Goal: Transaction & Acquisition: Purchase product/service

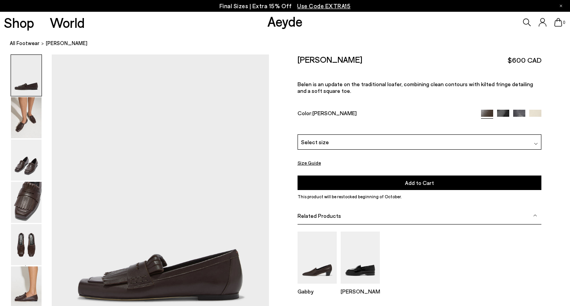
click at [420, 135] on div "Select size" at bounding box center [420, 142] width 244 height 15
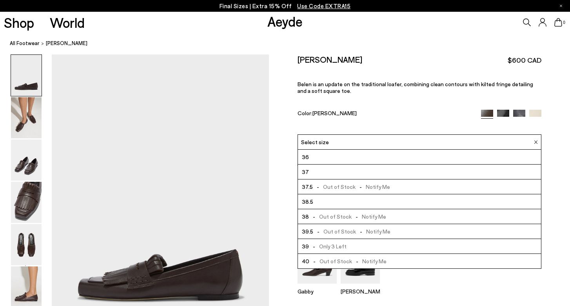
click at [420, 135] on div "Select size" at bounding box center [420, 142] width 244 height 15
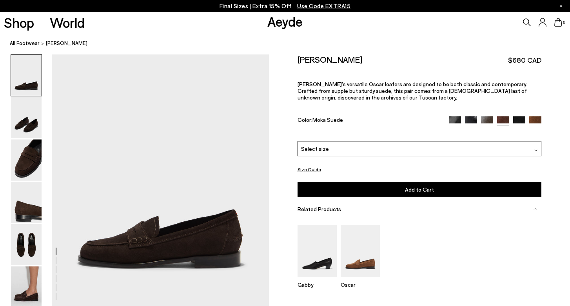
click at [409, 141] on div "Select size" at bounding box center [420, 148] width 244 height 15
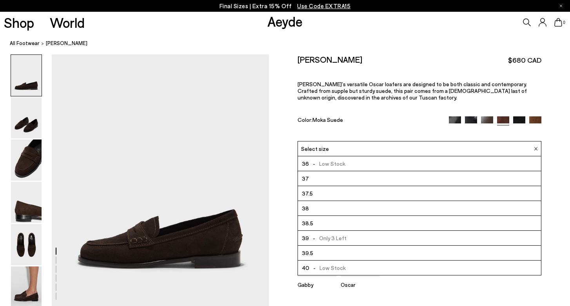
click at [385, 201] on li "38" at bounding box center [420, 208] width 244 height 15
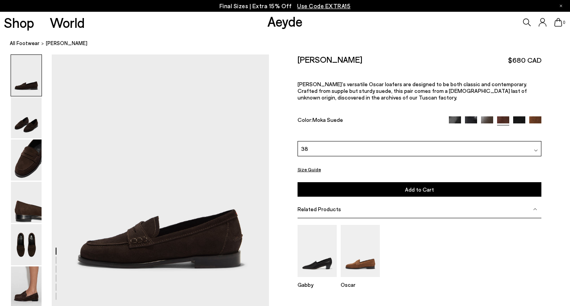
click at [455, 116] on img at bounding box center [455, 122] width 12 height 12
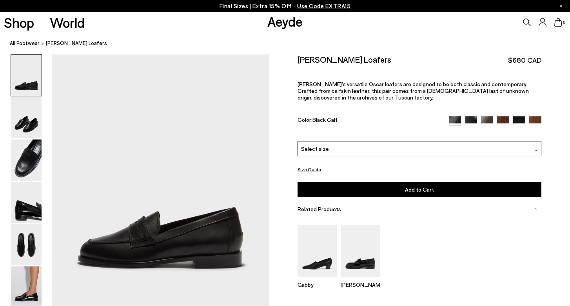
click at [471, 116] on img at bounding box center [471, 122] width 12 height 12
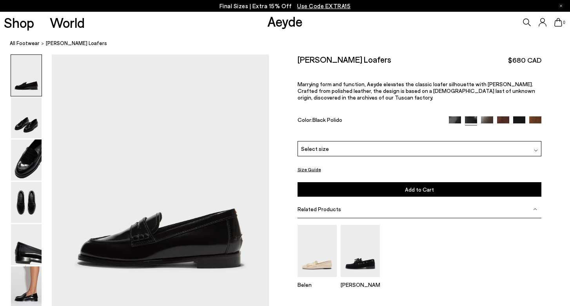
click at [486, 116] on img at bounding box center [487, 122] width 12 height 12
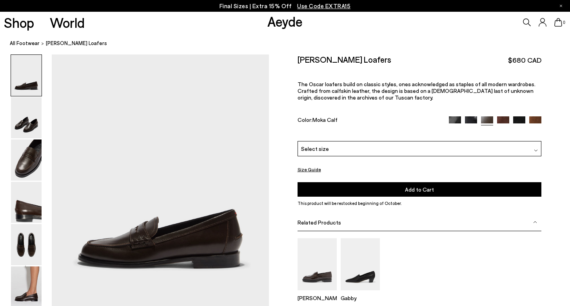
click at [462, 141] on div "Select size" at bounding box center [420, 148] width 244 height 15
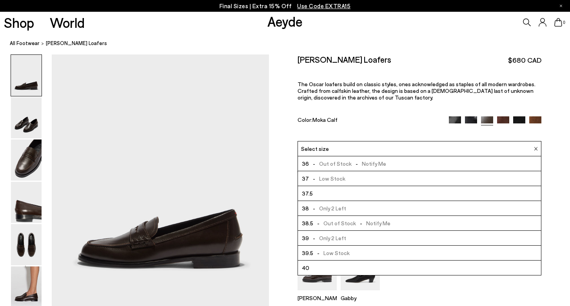
click at [447, 201] on li "38 - Only 2 Left" at bounding box center [420, 208] width 244 height 15
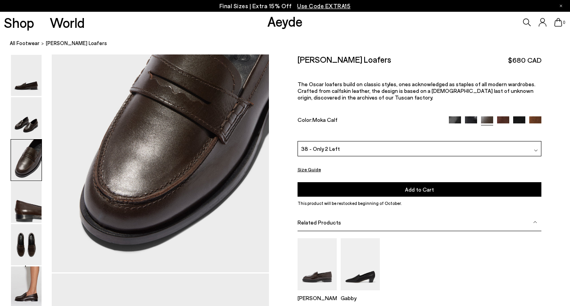
scroll to position [613, 0]
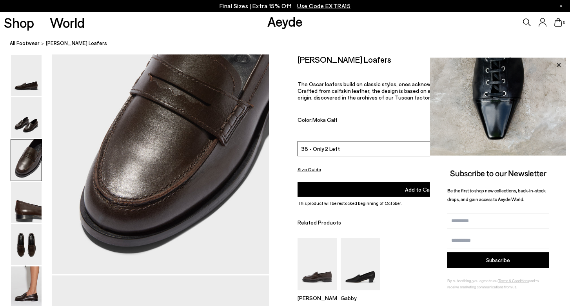
click at [558, 69] on icon at bounding box center [559, 65] width 10 height 10
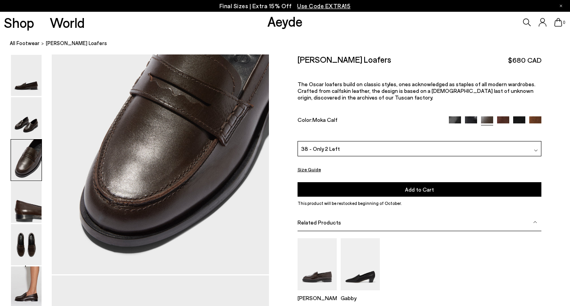
click at [501, 23] on div "0" at bounding box center [475, 22] width 190 height 21
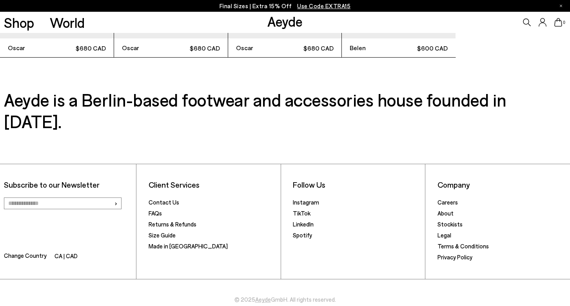
scroll to position [2160, 0]
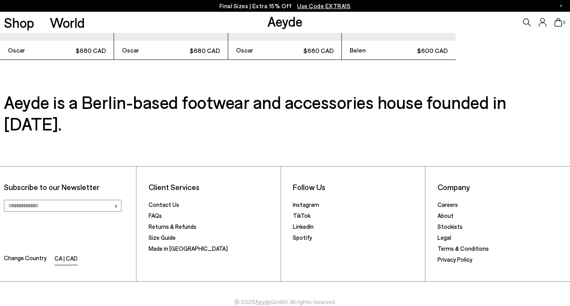
click at [66, 254] on li "CA | CAD" at bounding box center [66, 259] width 23 height 11
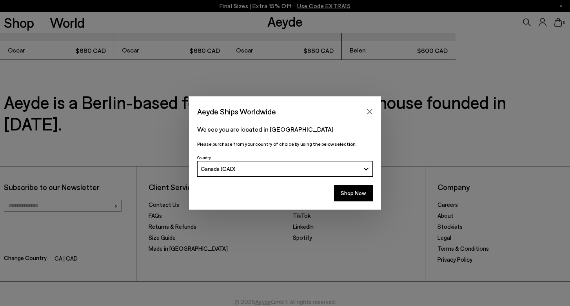
click at [260, 175] on button "Canada (CAD)" at bounding box center [285, 169] width 176 height 16
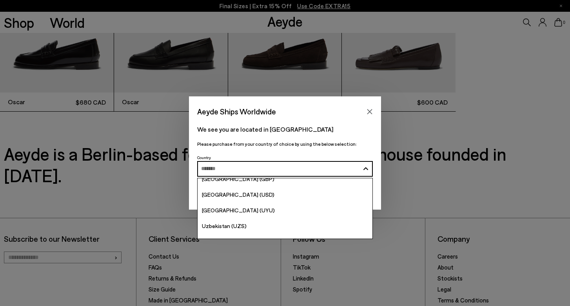
scroll to position [3063, 0]
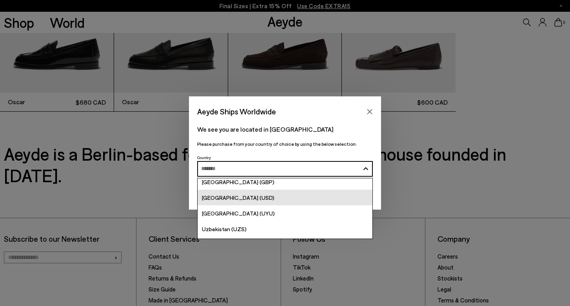
click at [225, 195] on span "[GEOGRAPHIC_DATA] (USD)" at bounding box center [238, 198] width 73 height 7
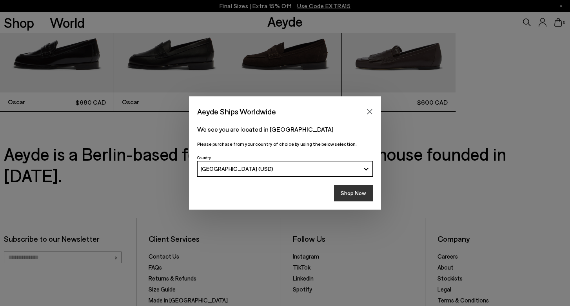
click at [364, 193] on button "Shop Now" at bounding box center [353, 193] width 39 height 16
